Goal: Information Seeking & Learning: Check status

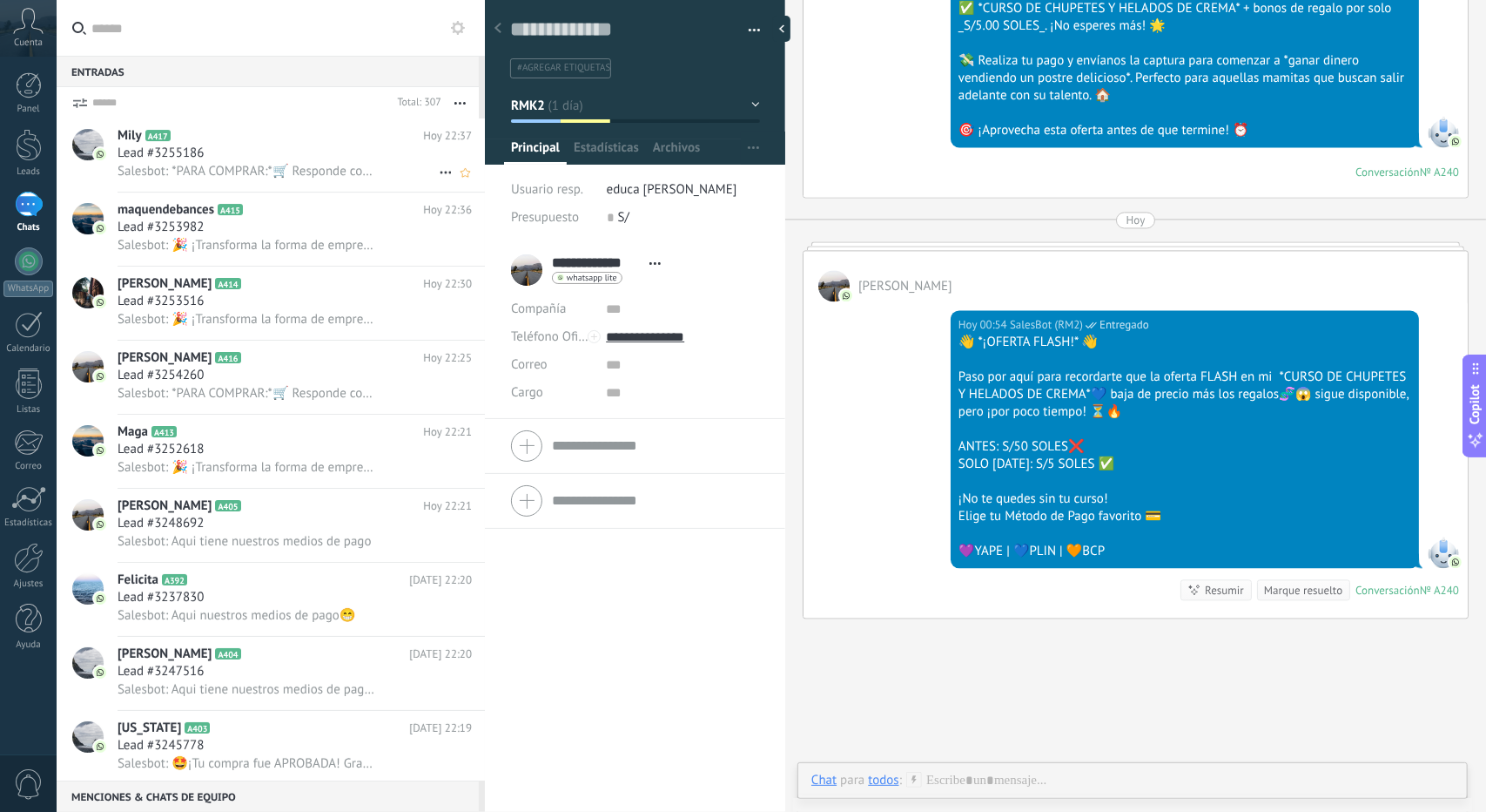
click at [244, 159] on div "Lead #3255186" at bounding box center [295, 154] width 355 height 18
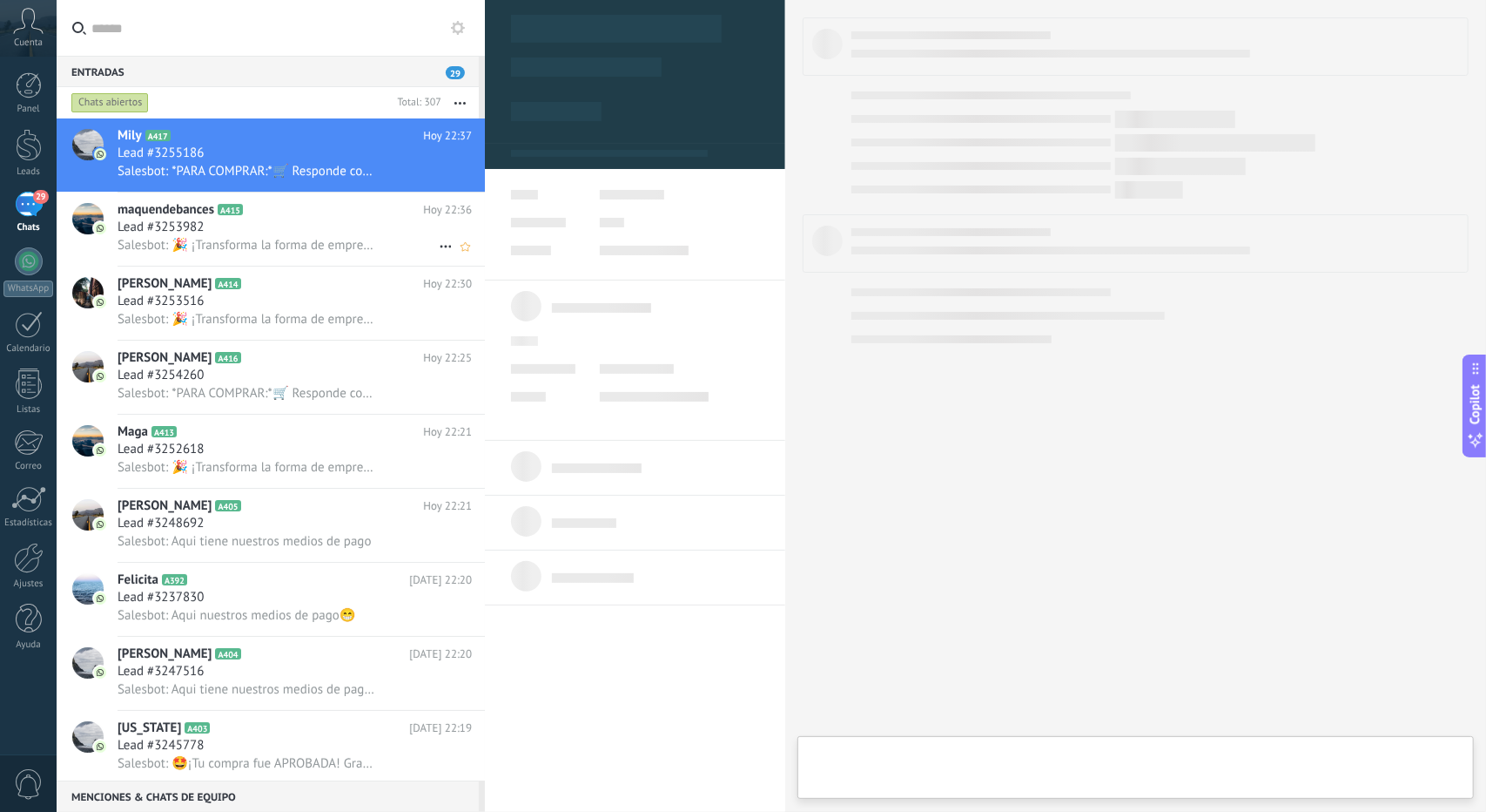
scroll to position [27, 0]
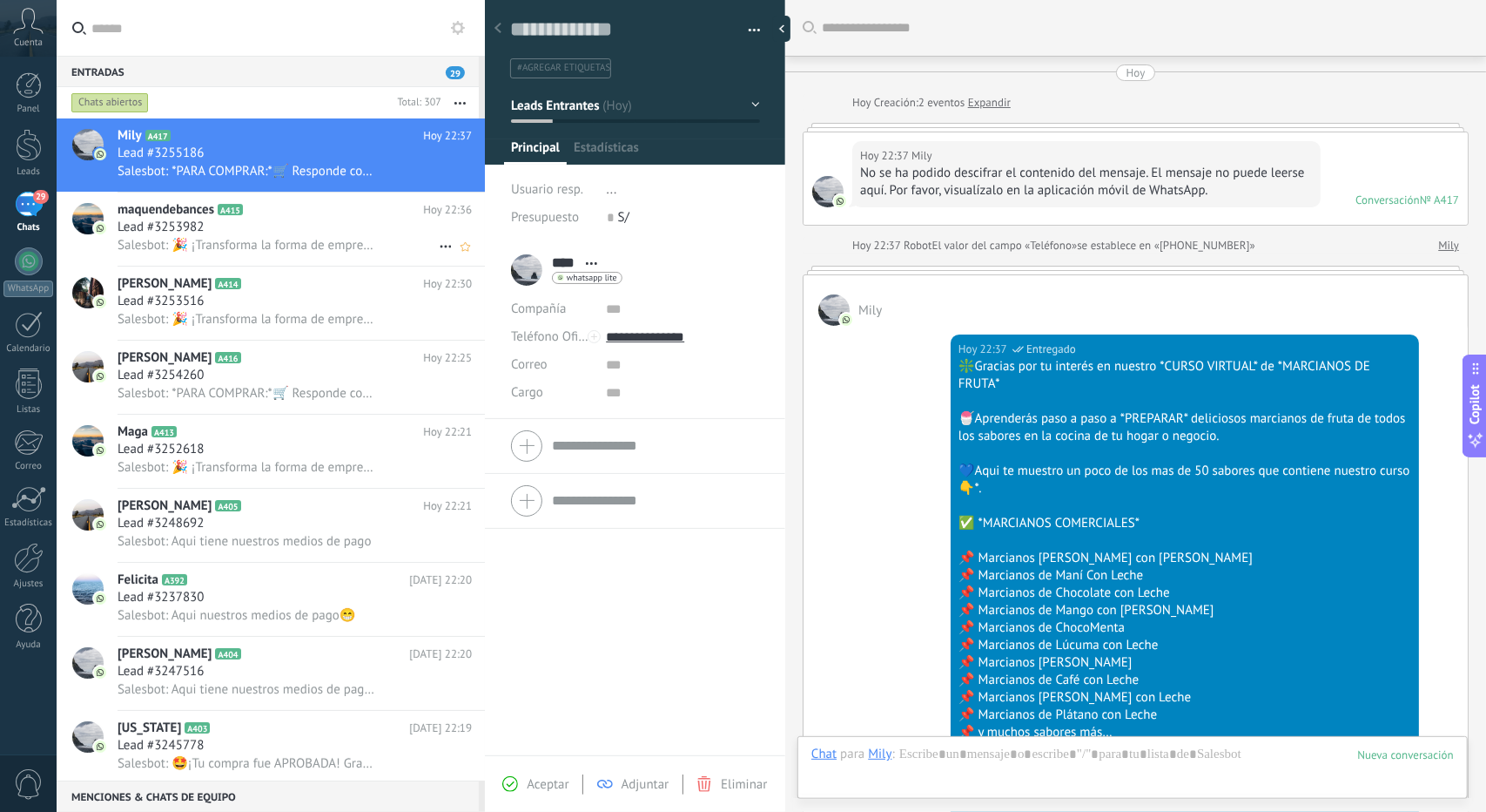
click at [259, 205] on icon at bounding box center [257, 210] width 18 height 18
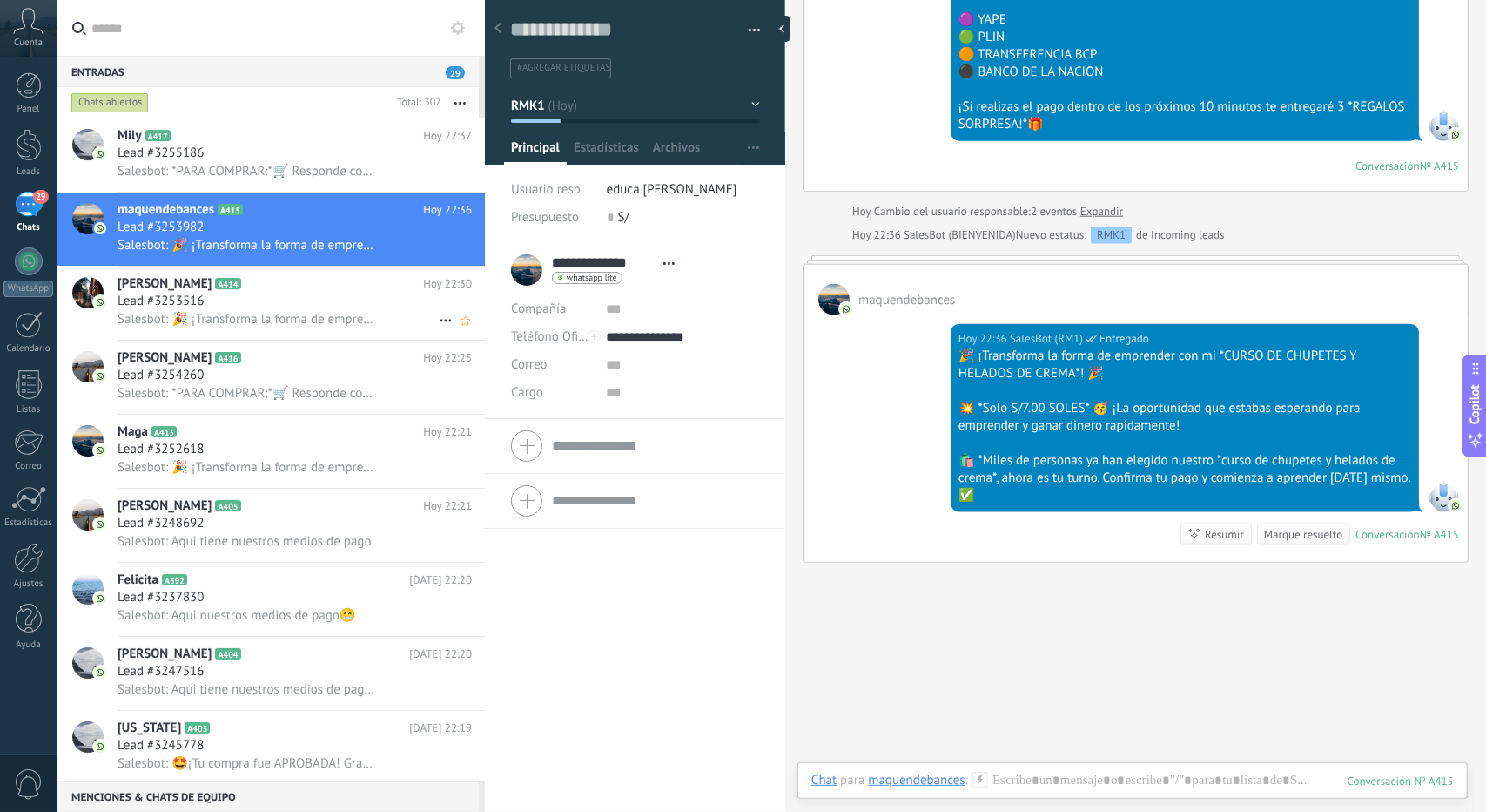
click at [232, 301] on div "Lead #3253516" at bounding box center [295, 302] width 355 height 18
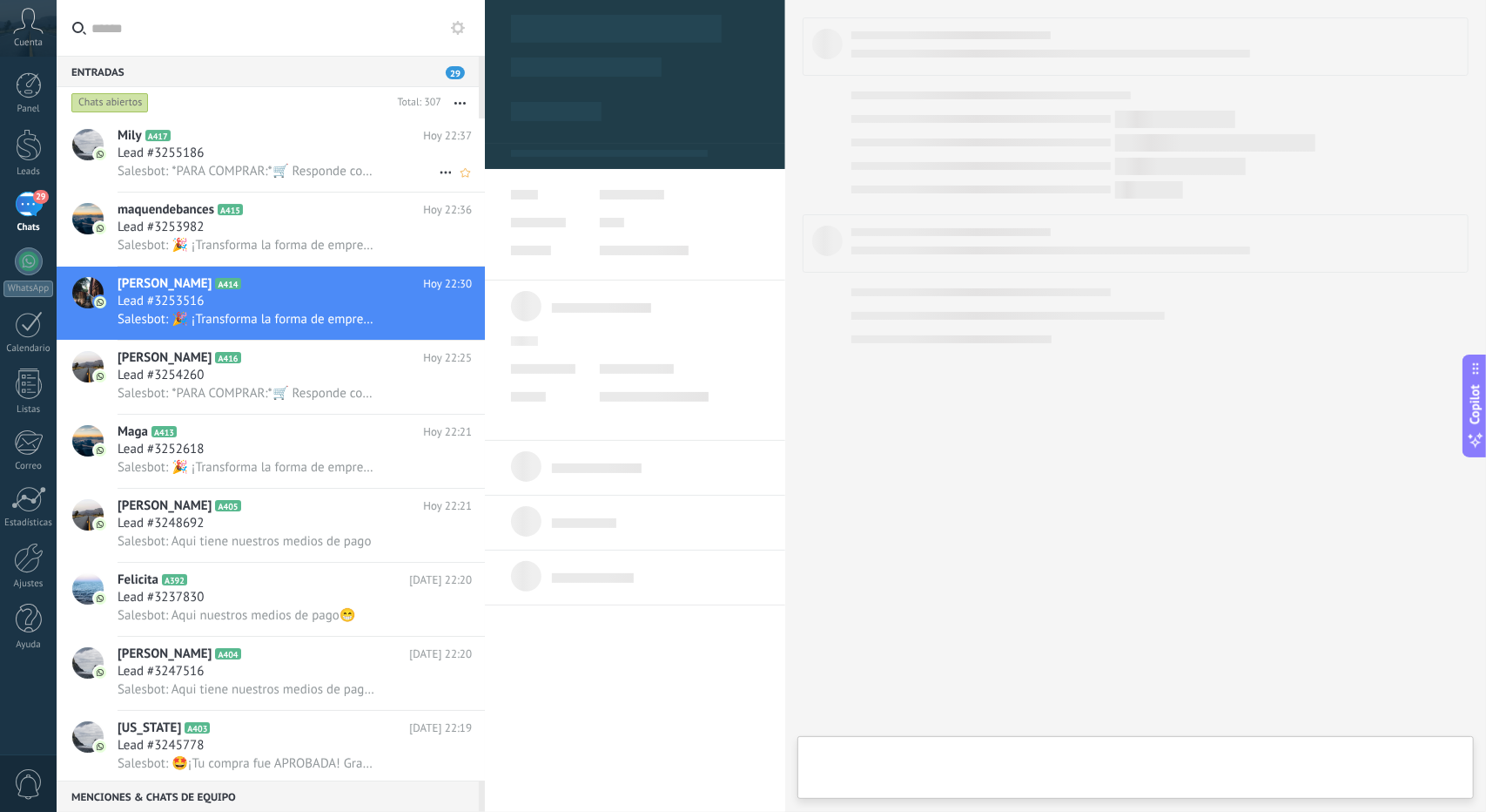
click at [236, 128] on h2 "Mily A417" at bounding box center [270, 136] width 305 height 18
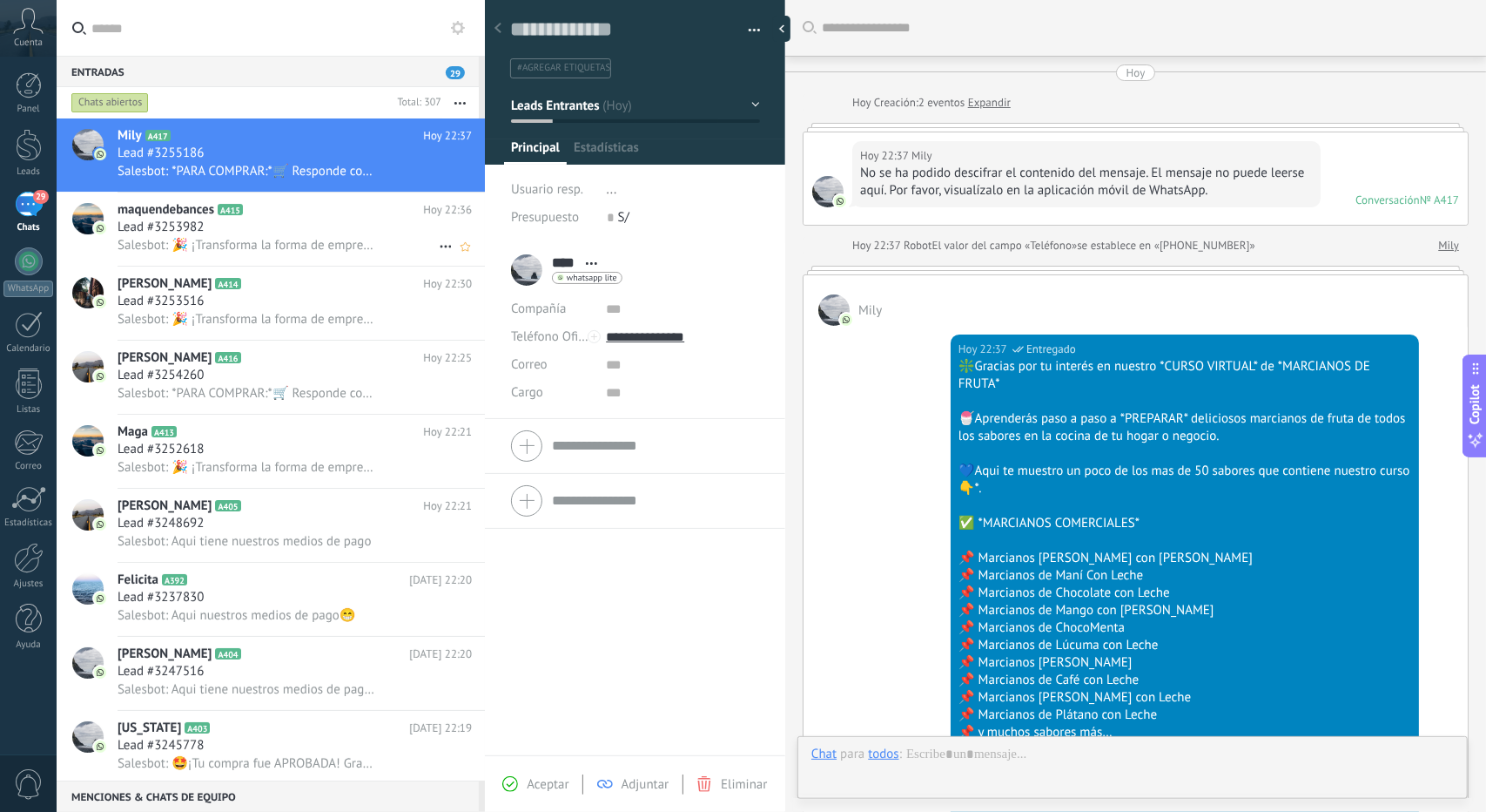
scroll to position [918, 0]
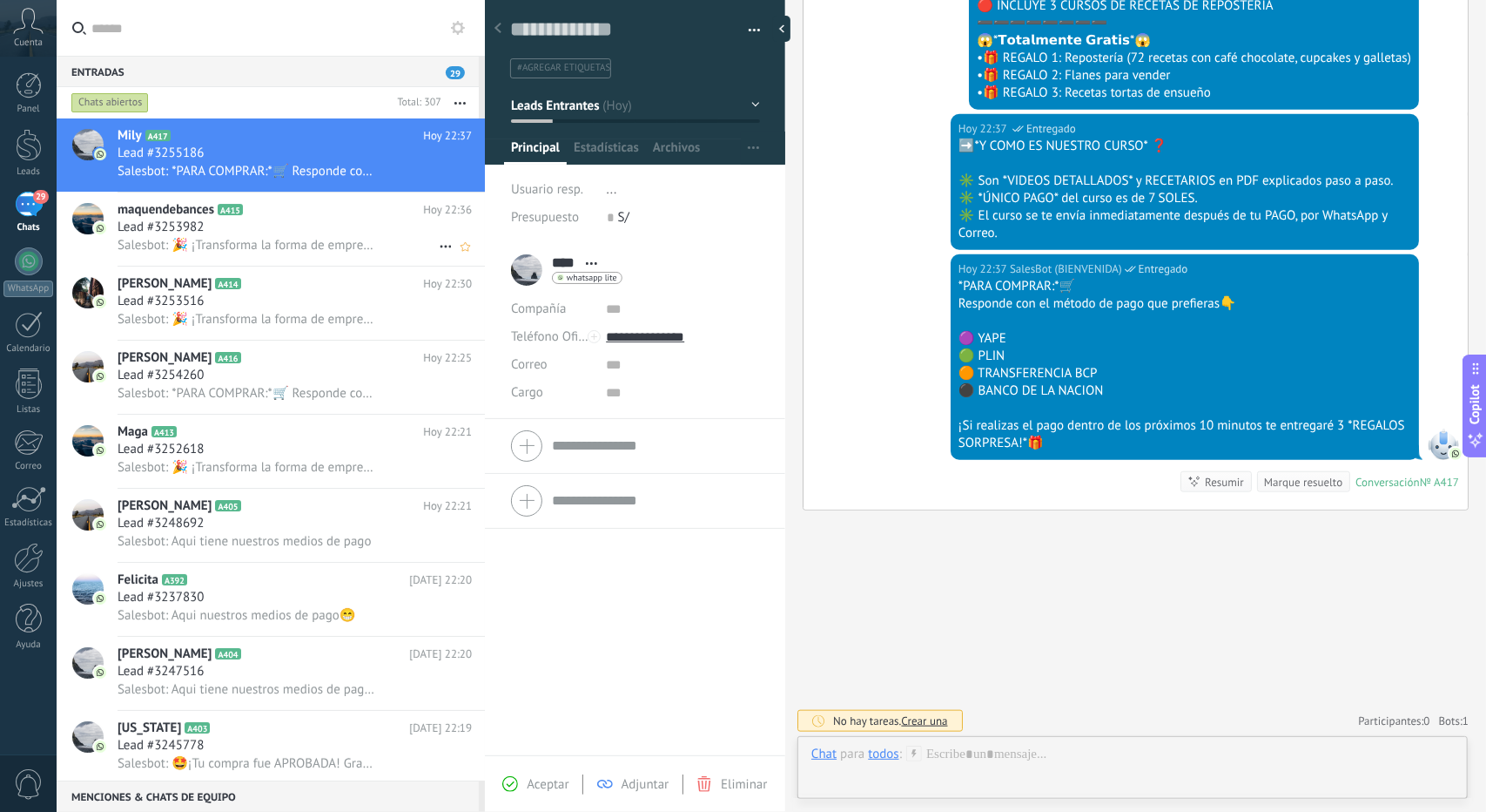
click at [249, 239] on span "Salesbot: 🎉 ¡Transforma la forma de emprender con mi *CURSO DE CHUPETES Y HELAD…" at bounding box center [246, 244] width 258 height 17
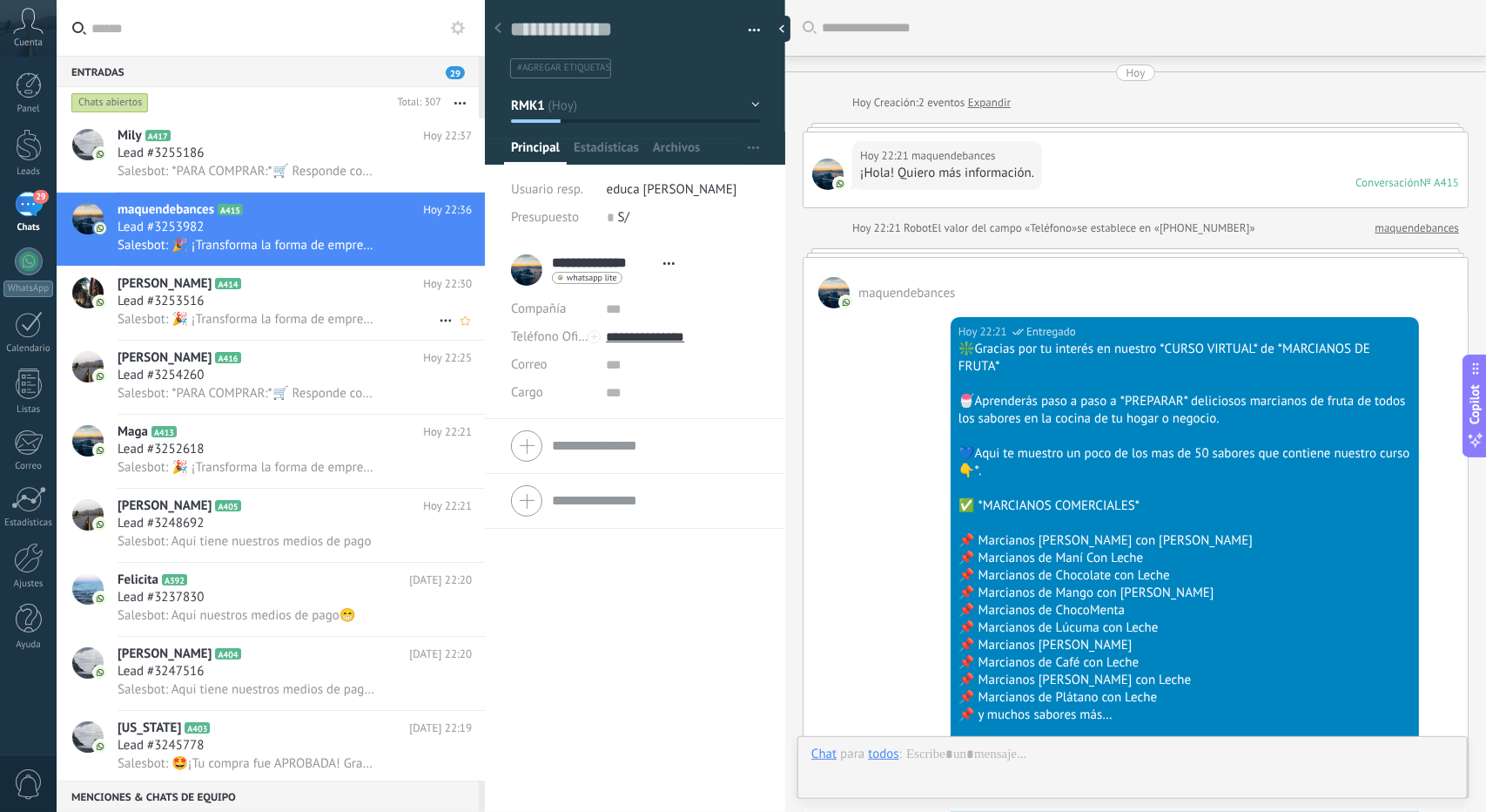
scroll to position [1283, 0]
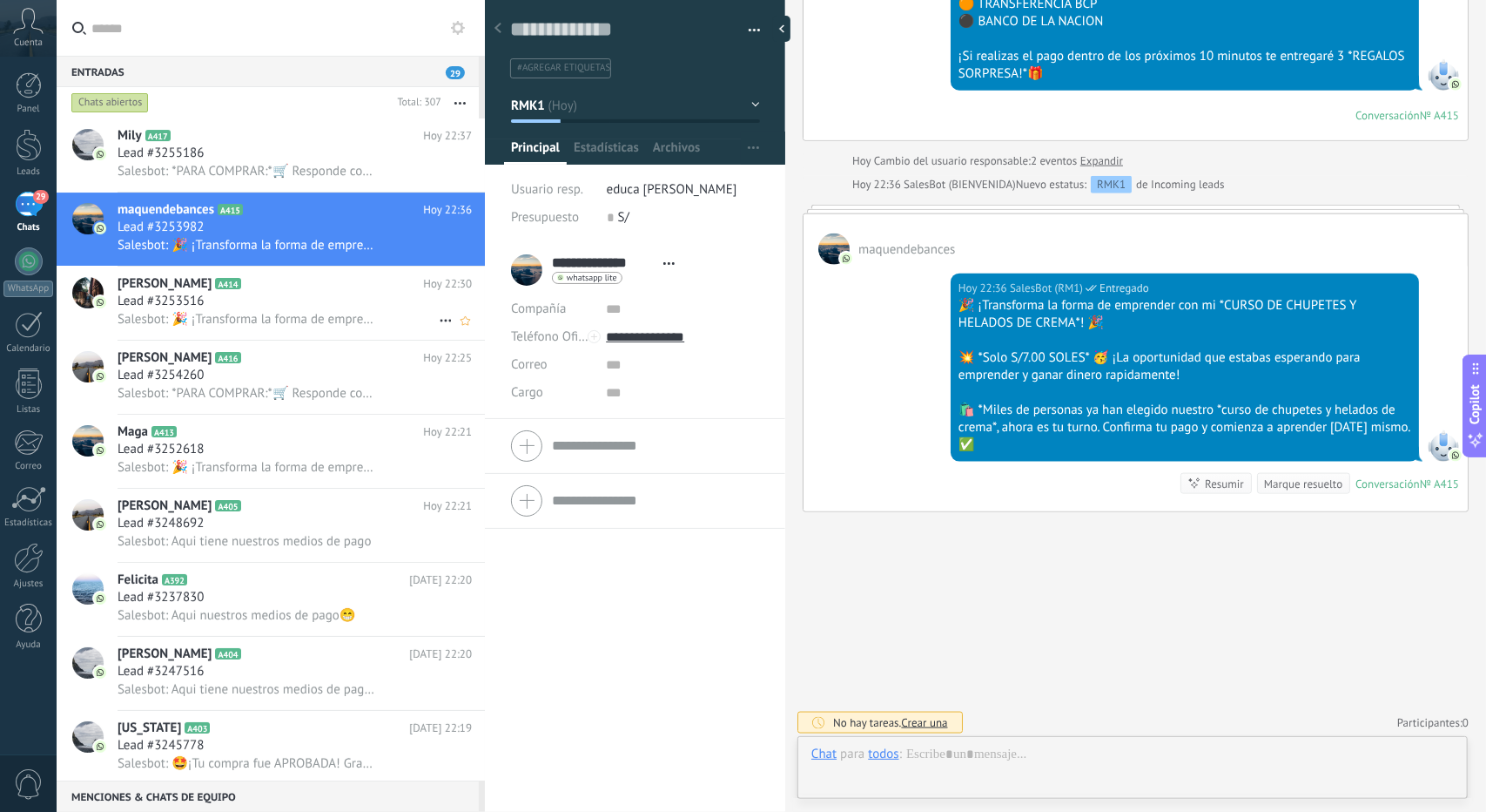
click at [258, 326] on span "Salesbot: 🎉 ¡Transforma la forma de emprender con mi *CURSO DE CHUPETES Y HELAD…" at bounding box center [246, 318] width 258 height 17
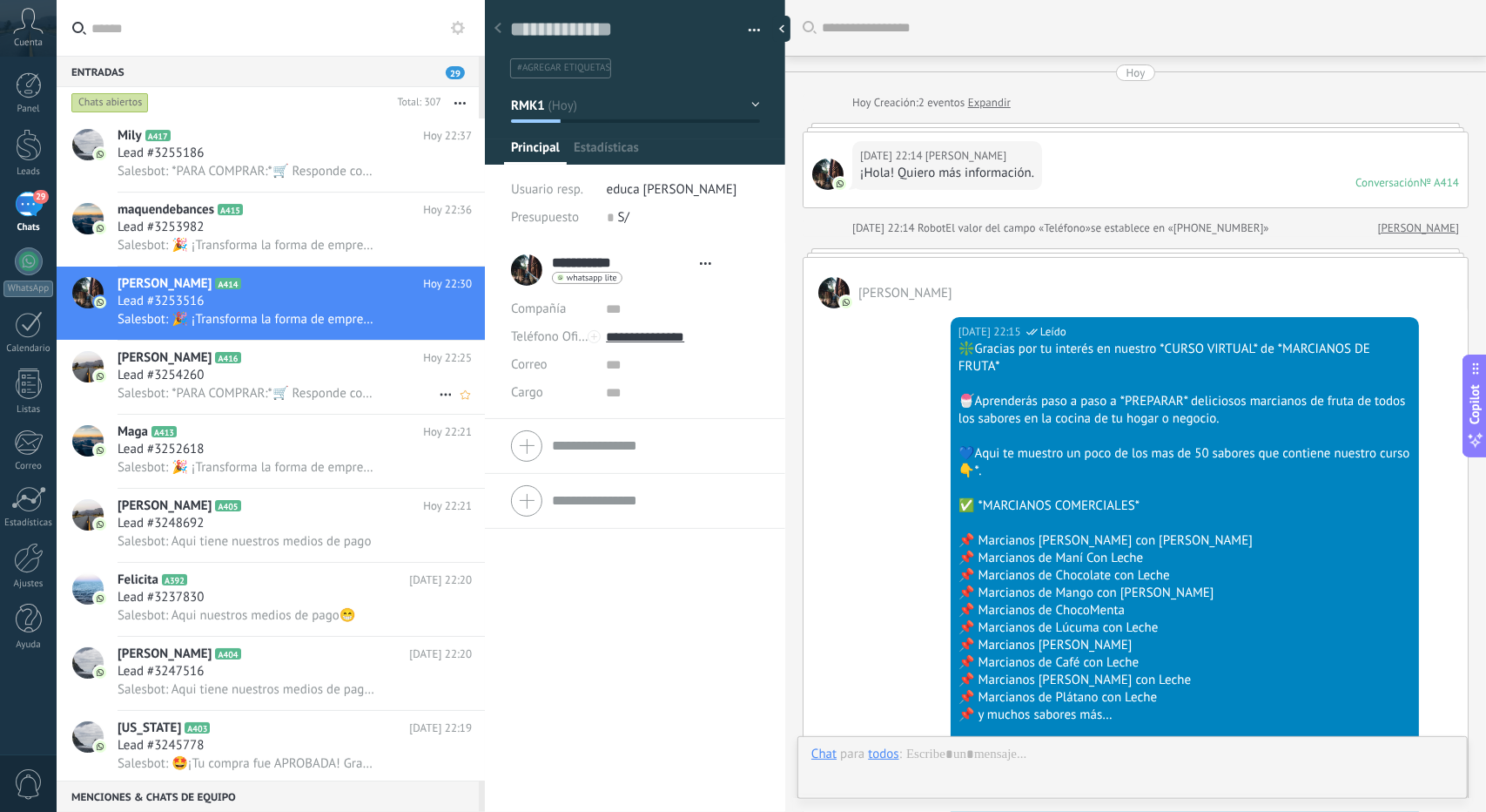
click at [267, 384] on div "Lead #3254260" at bounding box center [295, 375] width 355 height 18
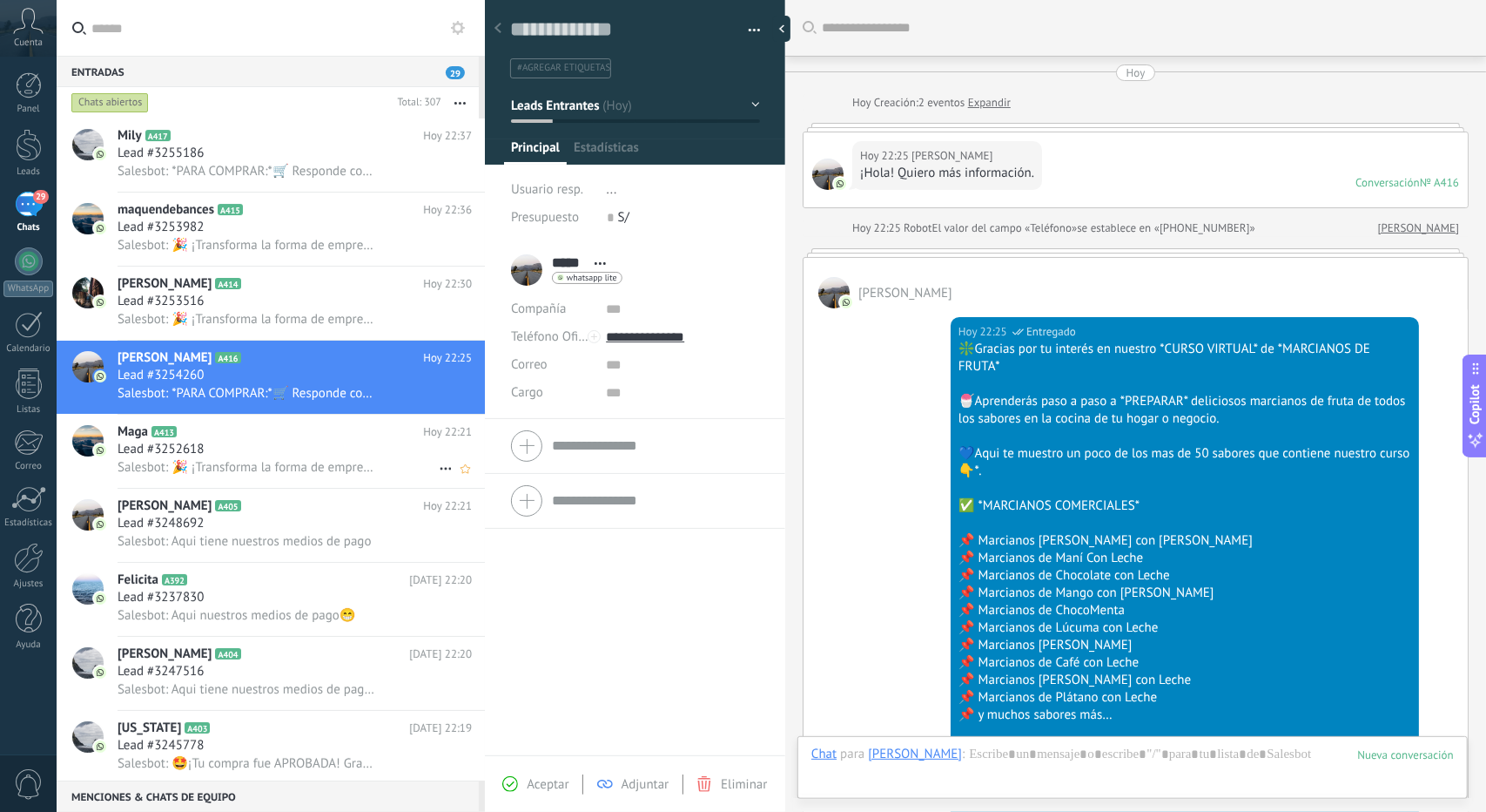
scroll to position [902, 0]
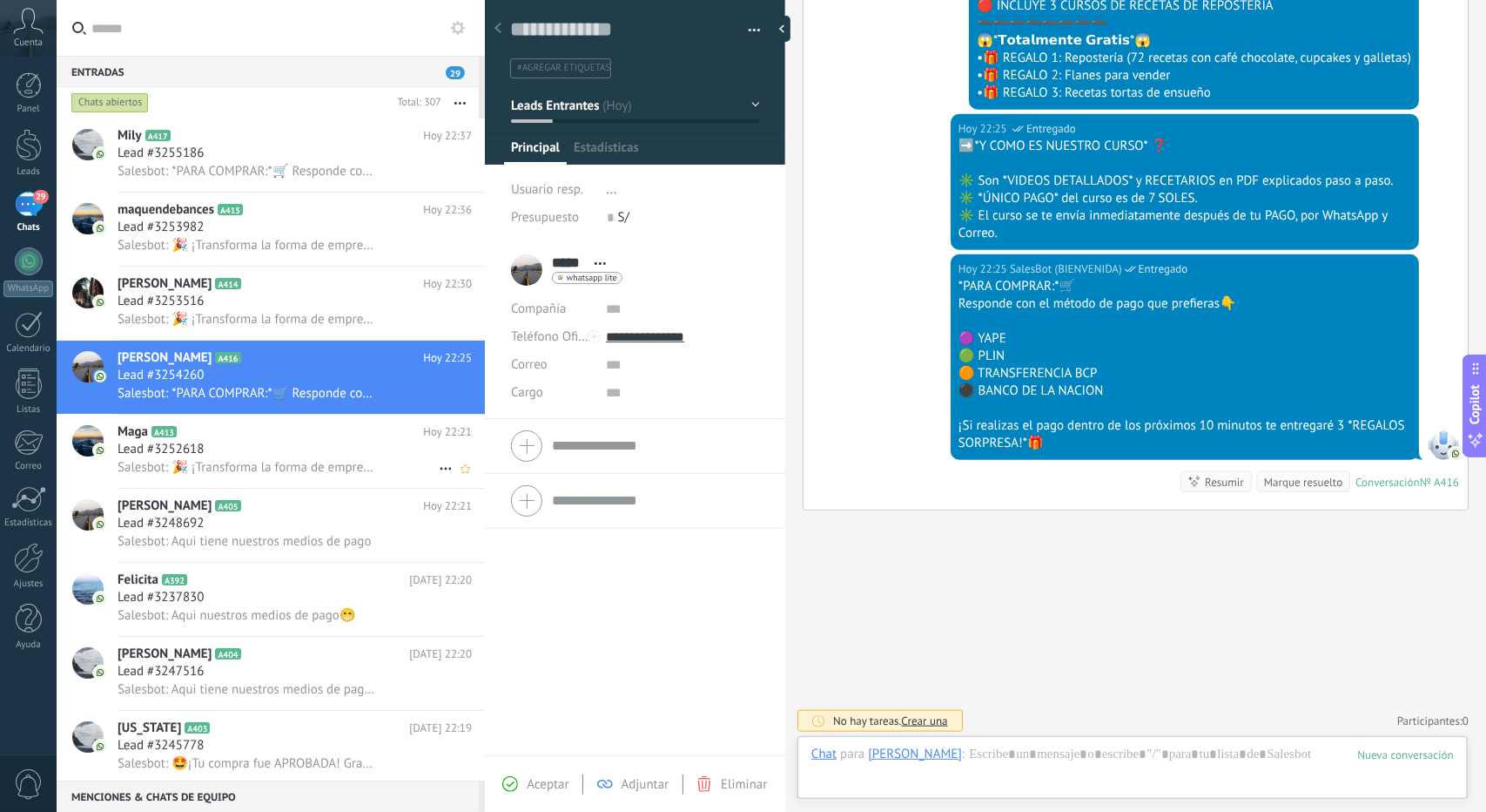
click at [276, 438] on h2 "Maga A413" at bounding box center [270, 432] width 305 height 18
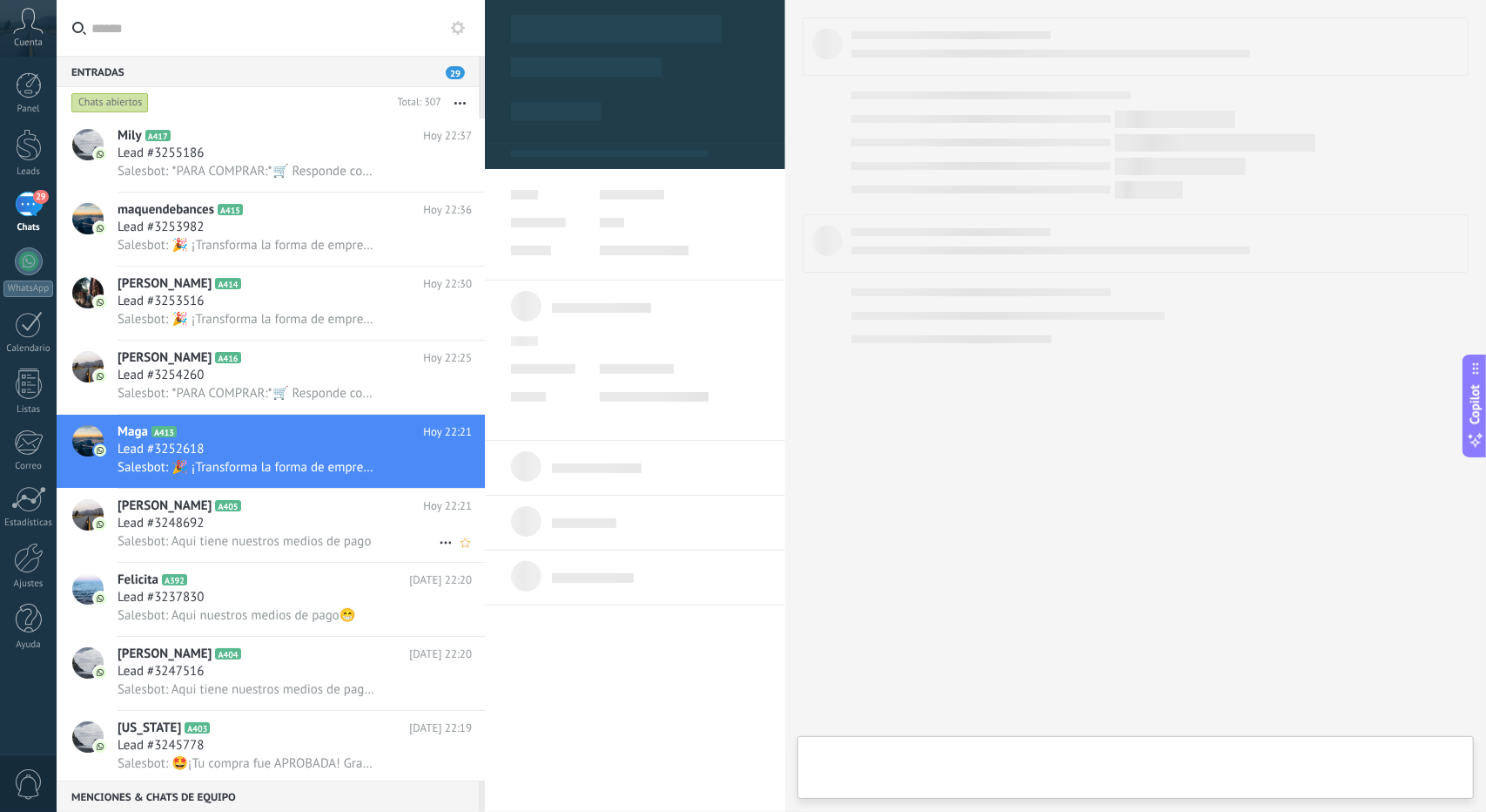
scroll to position [27, 0]
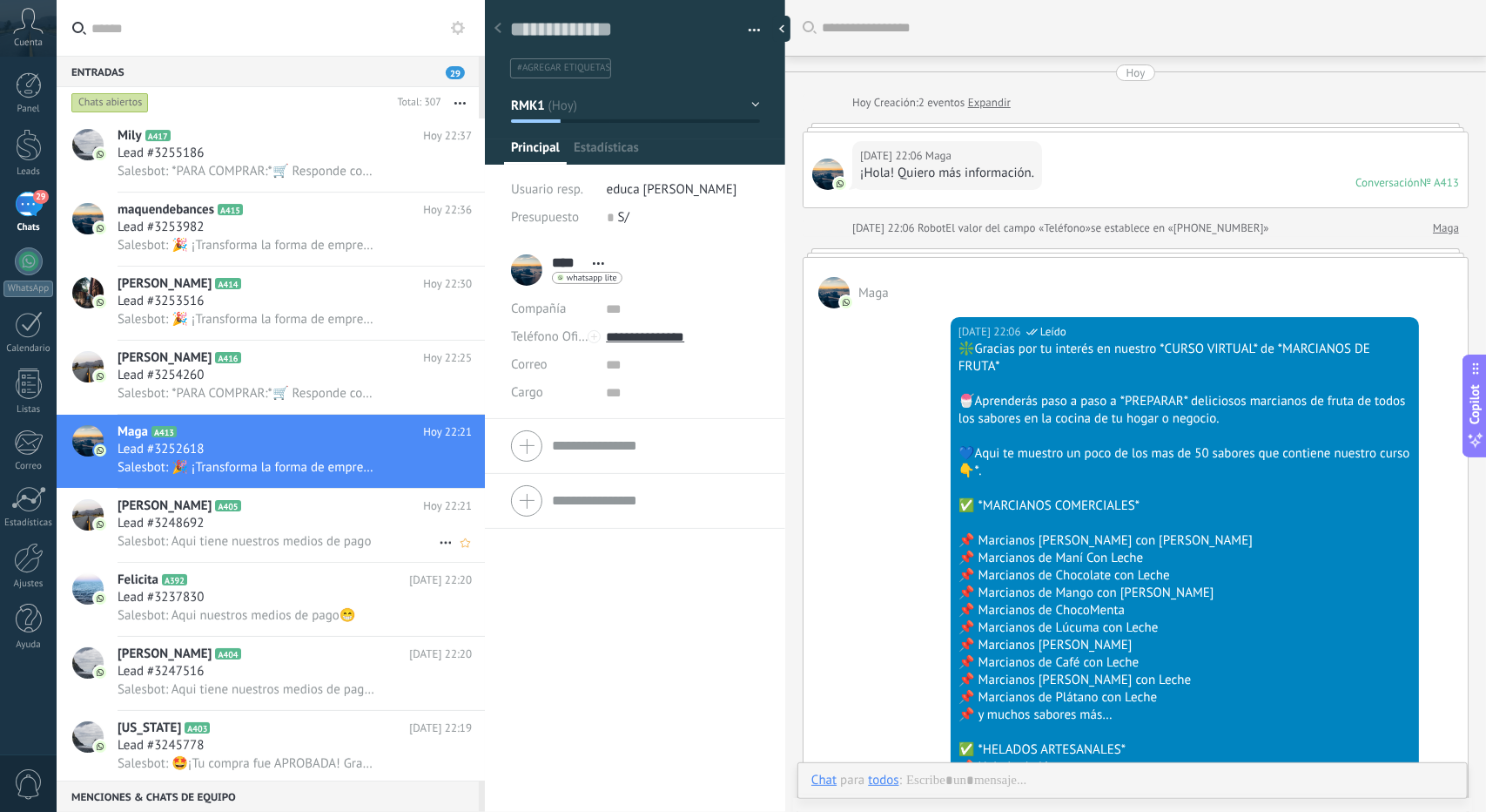
click at [277, 528] on div "Lead #3248692" at bounding box center [295, 523] width 355 height 18
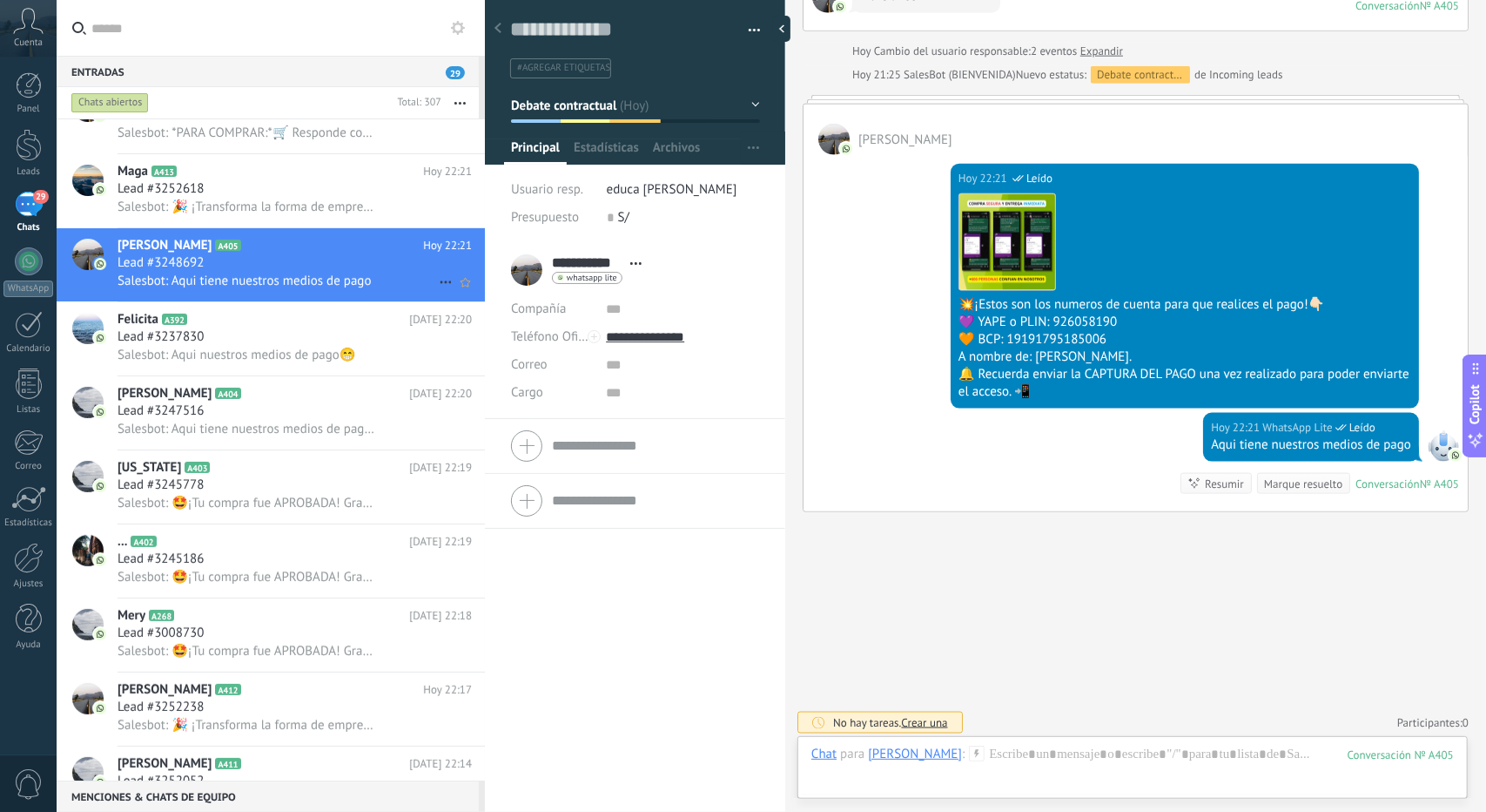
scroll to position [87, 0]
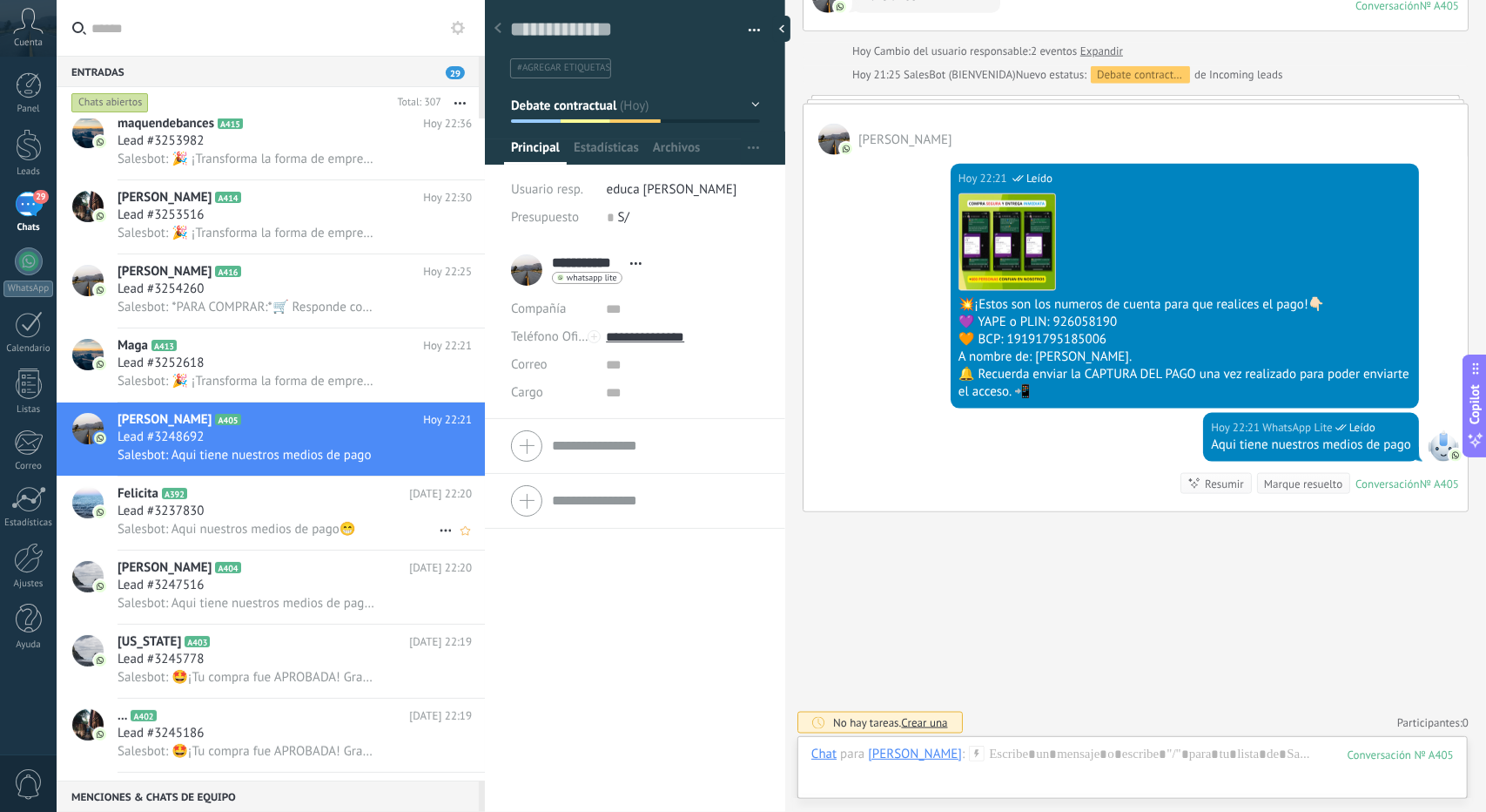
click at [286, 544] on div "Felicita A392 [DATE] 22:20 Lead #3237830 Salesbot: Aqui nuestros medios de pago😁" at bounding box center [301, 512] width 368 height 73
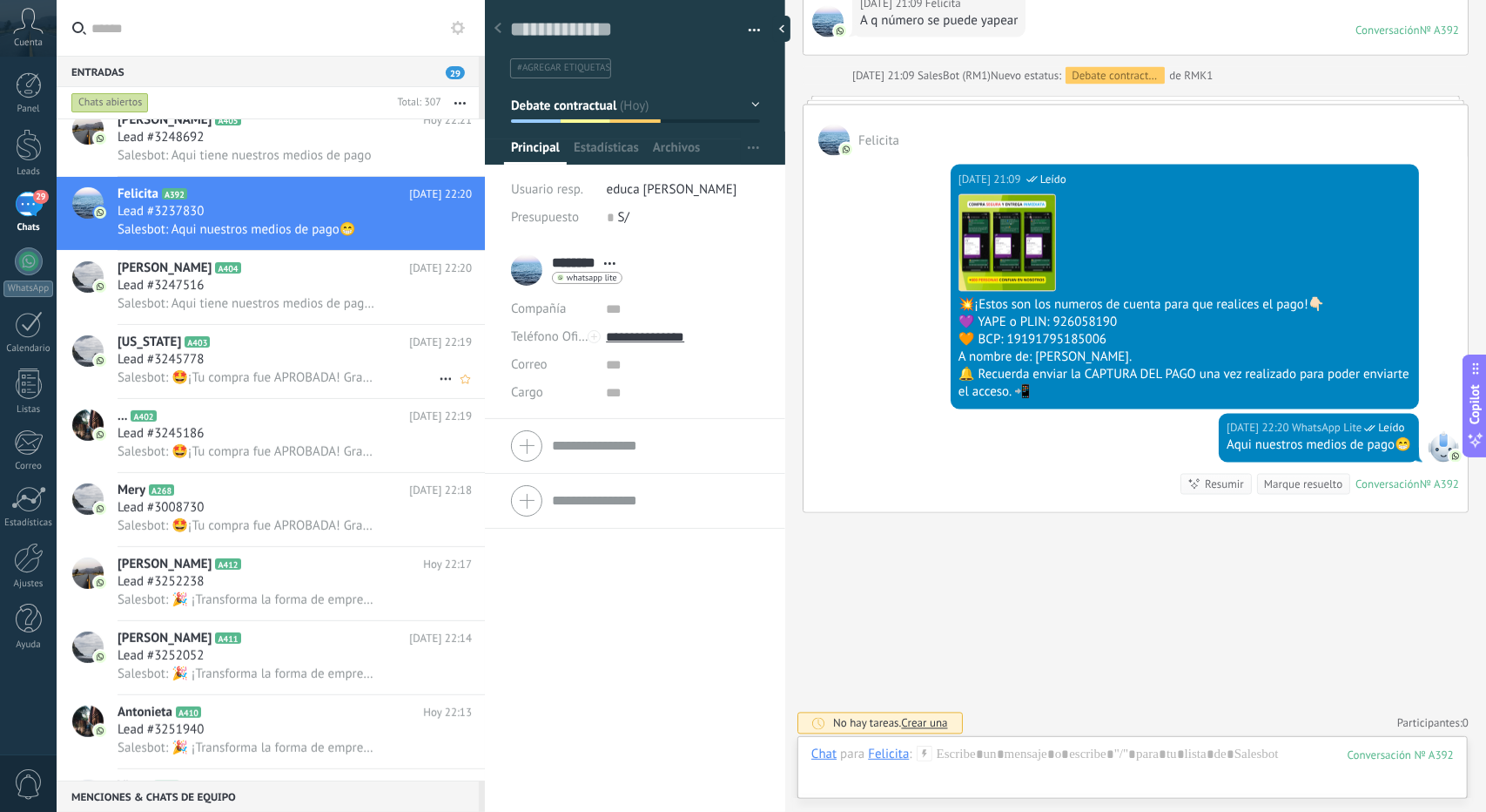
scroll to position [261, 0]
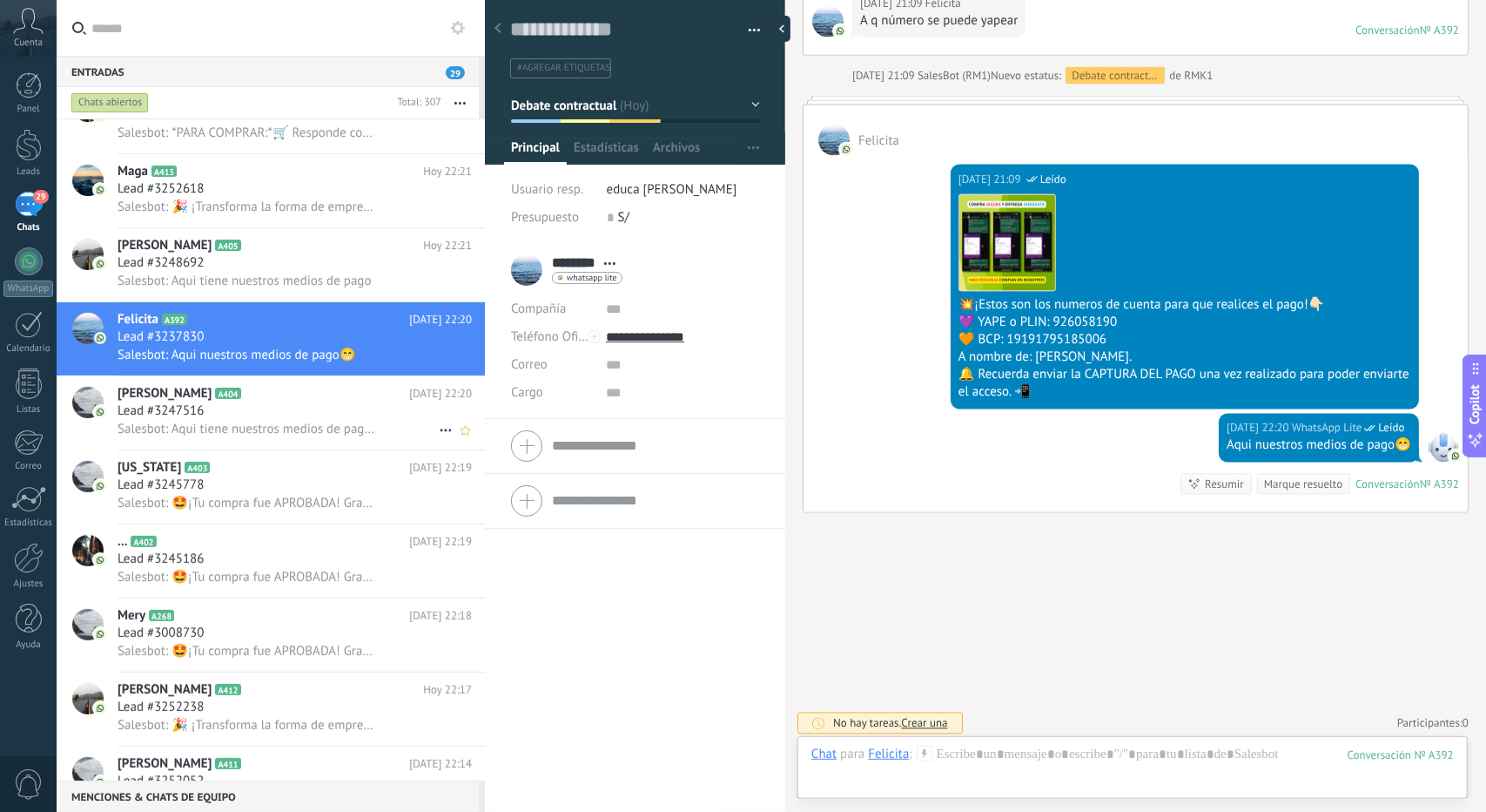
click at [298, 428] on span "Salesbot: Aqui tiene nuestros medios de pago 😁" at bounding box center [246, 429] width 258 height 17
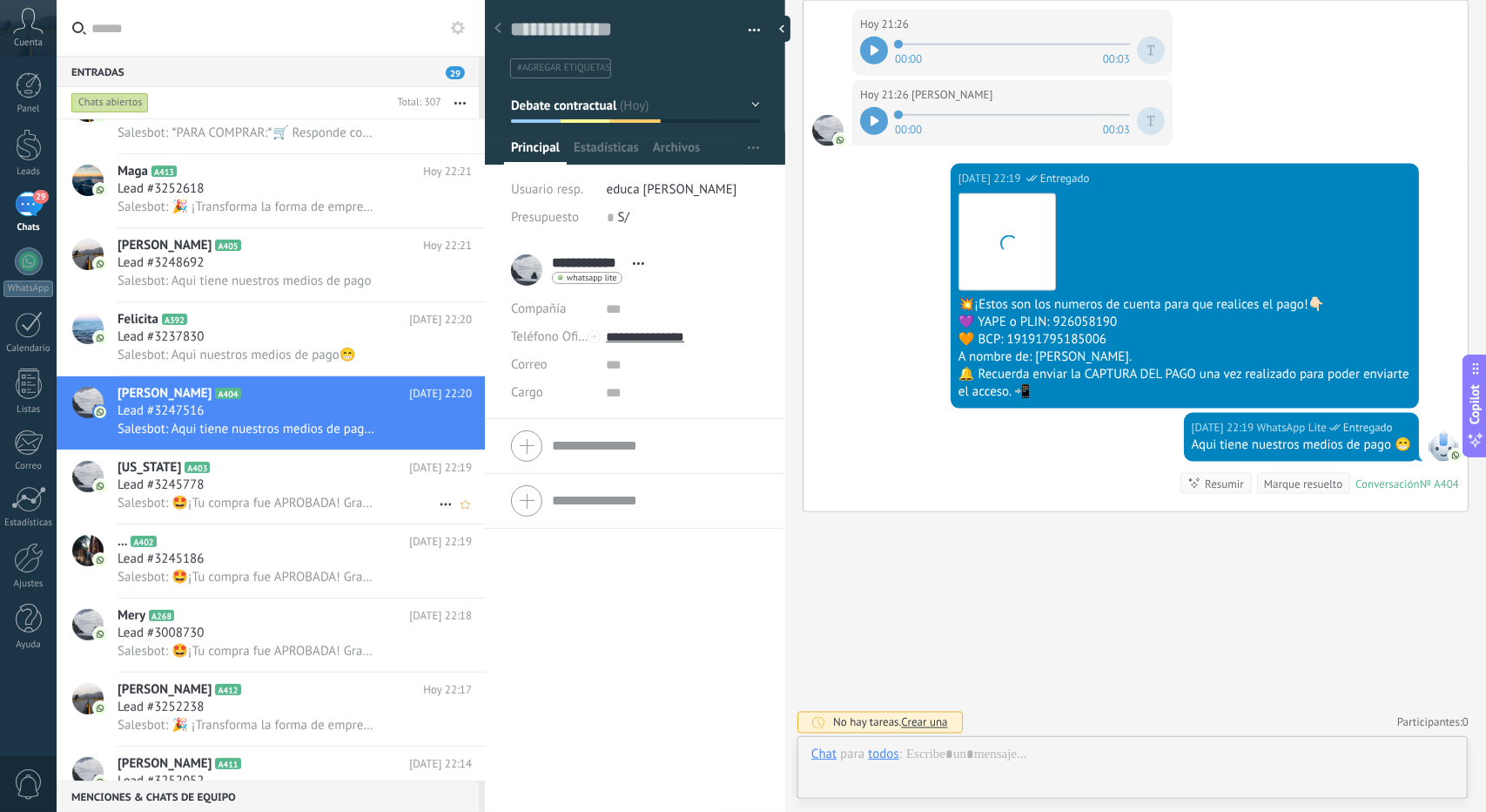
click at [309, 493] on div "Lead #3245778" at bounding box center [295, 485] width 355 height 18
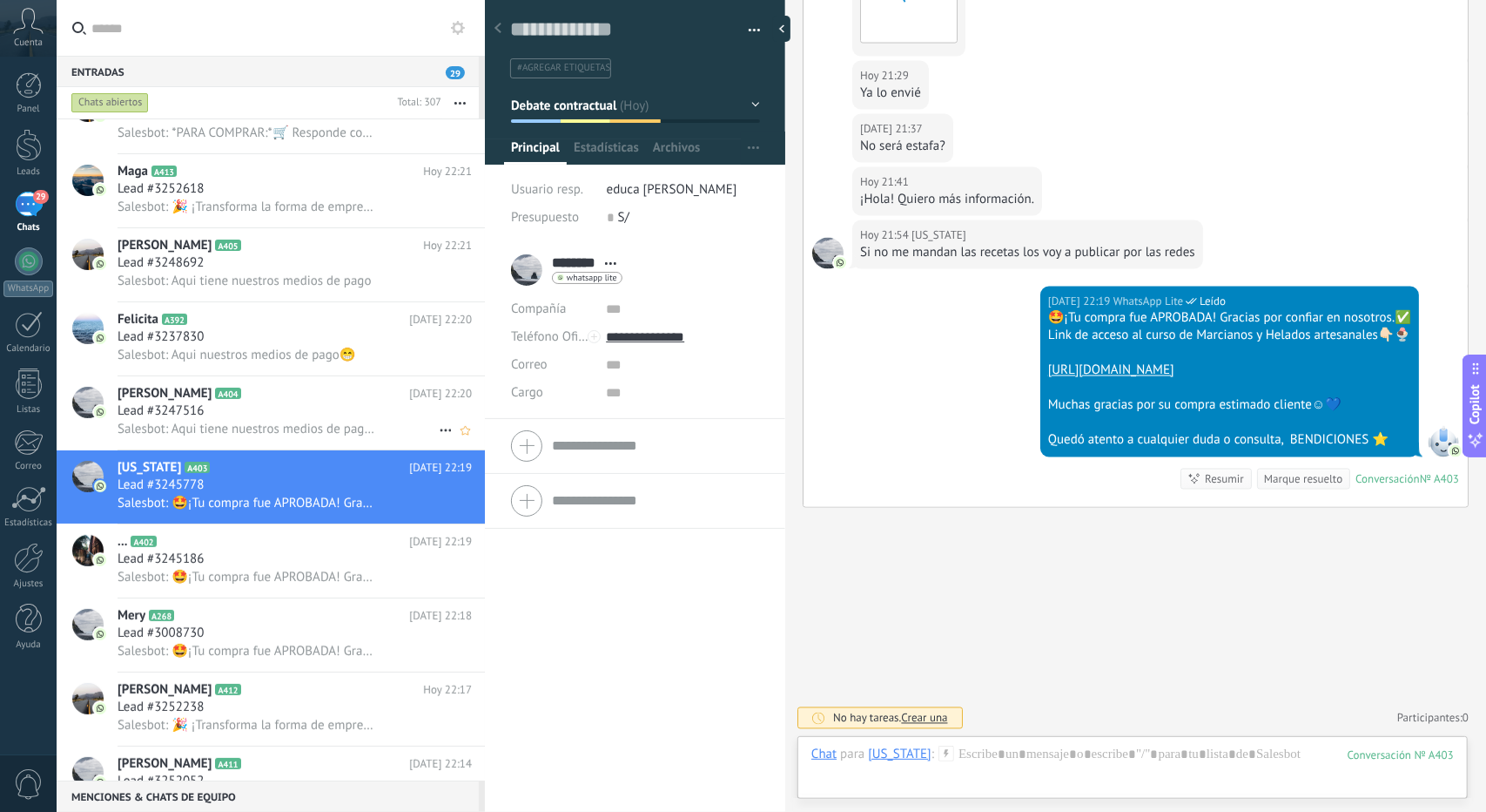
click at [299, 438] on span "Salesbot: Aqui tiene nuestros medios de pago 😁" at bounding box center [246, 429] width 258 height 17
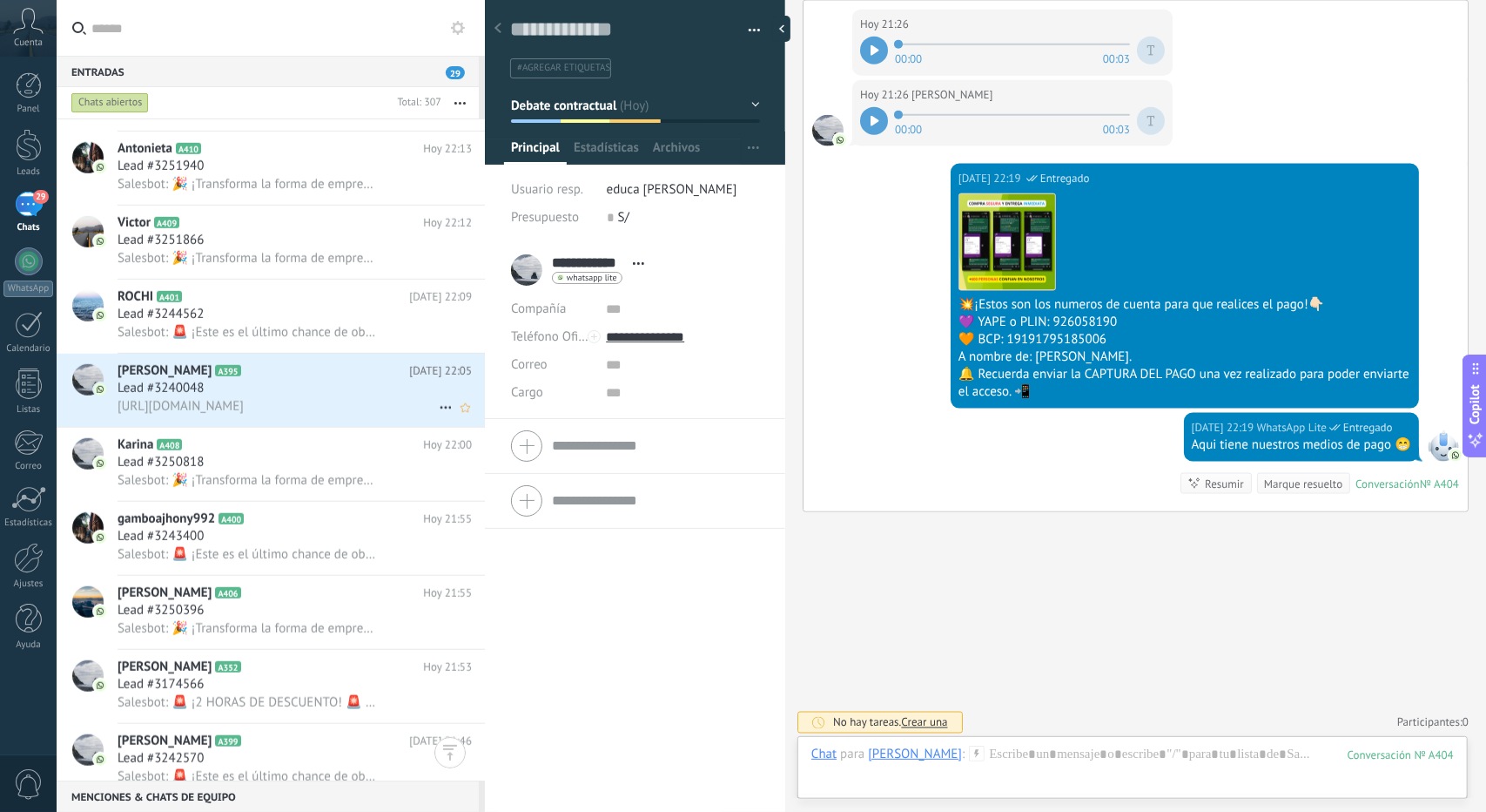
click at [249, 389] on div "Lead #3240048" at bounding box center [295, 388] width 355 height 18
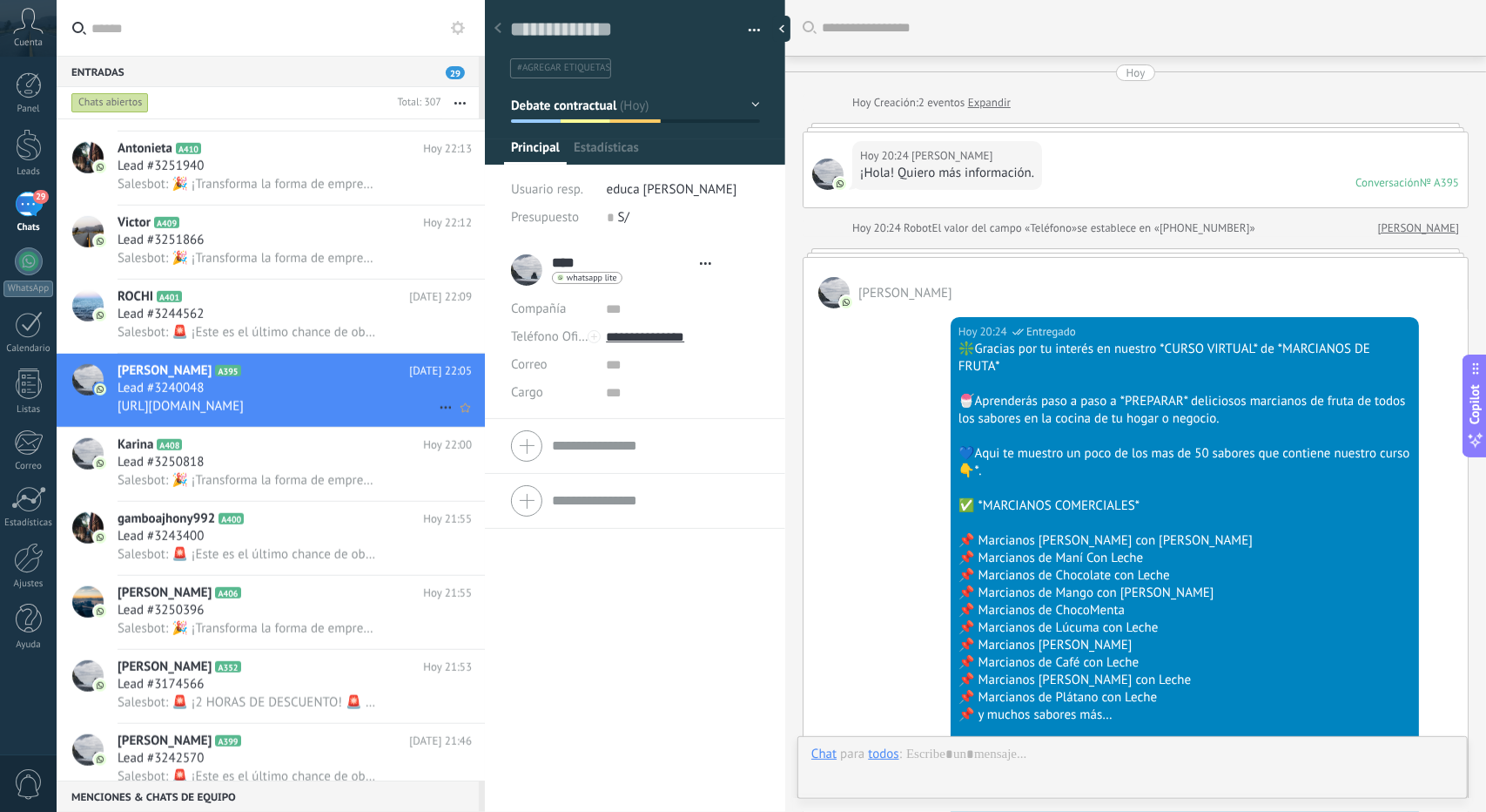
type textarea "**********"
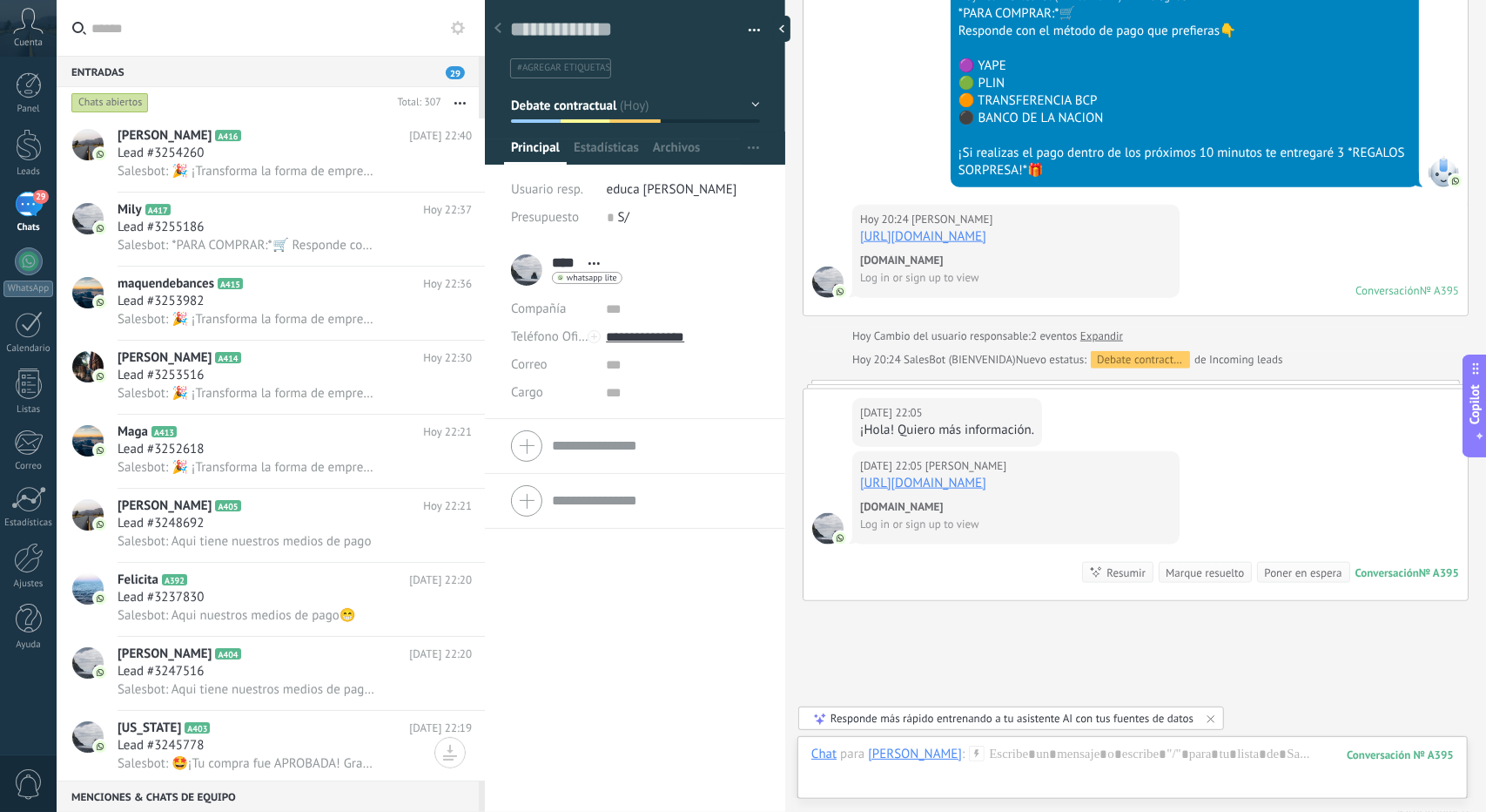
drag, startPoint x: 641, startPoint y: 652, endPoint x: 629, endPoint y: 645, distance: 13.9
click at [629, 645] on div "**** [PERSON_NAME] **** [PERSON_NAME] Abrir detalle Copie el nombre" at bounding box center [635, 528] width 301 height 570
click at [614, 637] on div "**** [PERSON_NAME] **** [PERSON_NAME] Abrir detalle Copie el nombre" at bounding box center [635, 528] width 301 height 570
